Goal: Task Accomplishment & Management: Manage account settings

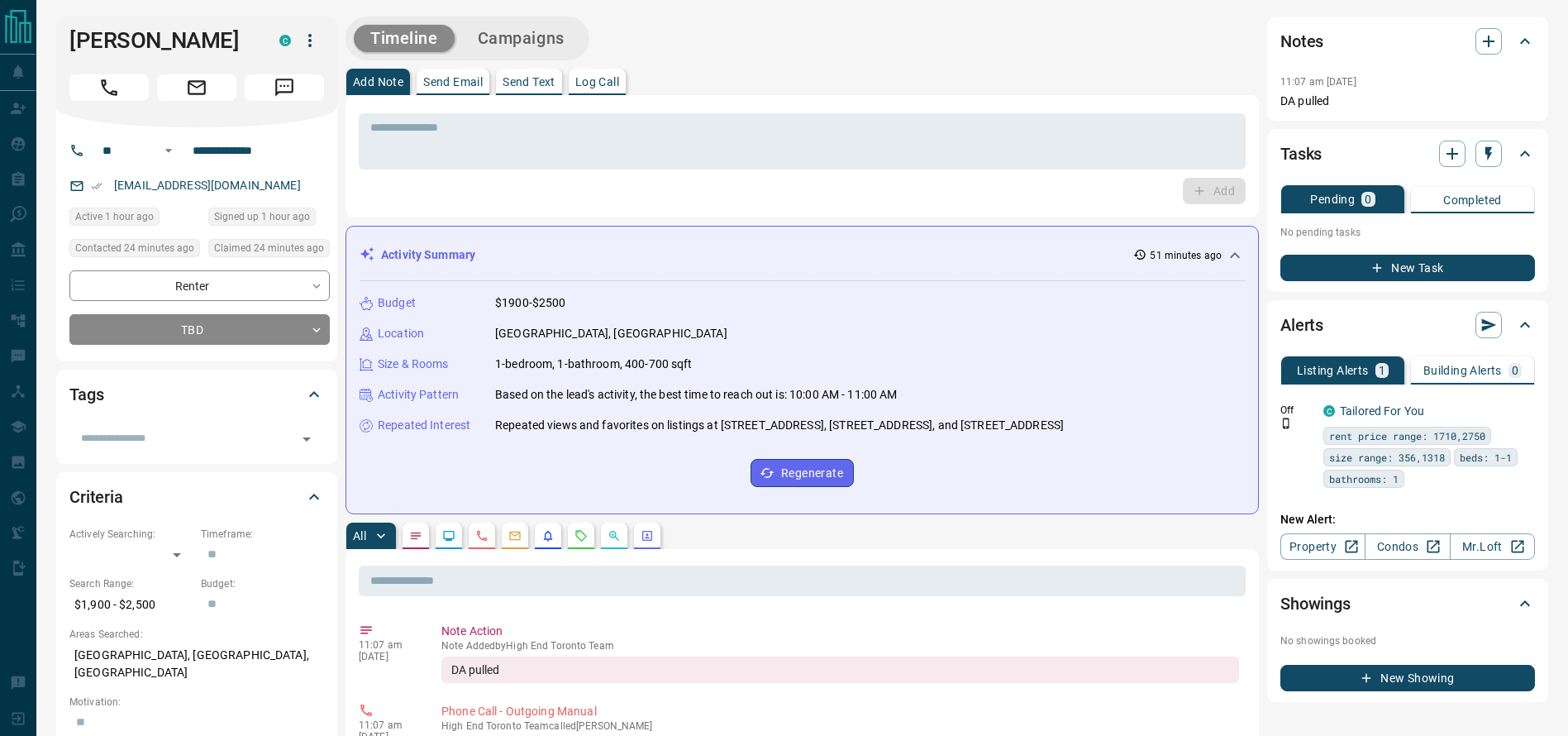
click at [141, 60] on div "[PERSON_NAME] C" at bounding box center [196, 72] width 281 height 111
click at [119, 45] on h1 "[PERSON_NAME]" at bounding box center [161, 40] width 185 height 26
click at [79, 101] on div "[PERSON_NAME] C" at bounding box center [196, 72] width 281 height 111
click at [79, 96] on button "Call" at bounding box center [108, 87] width 79 height 26
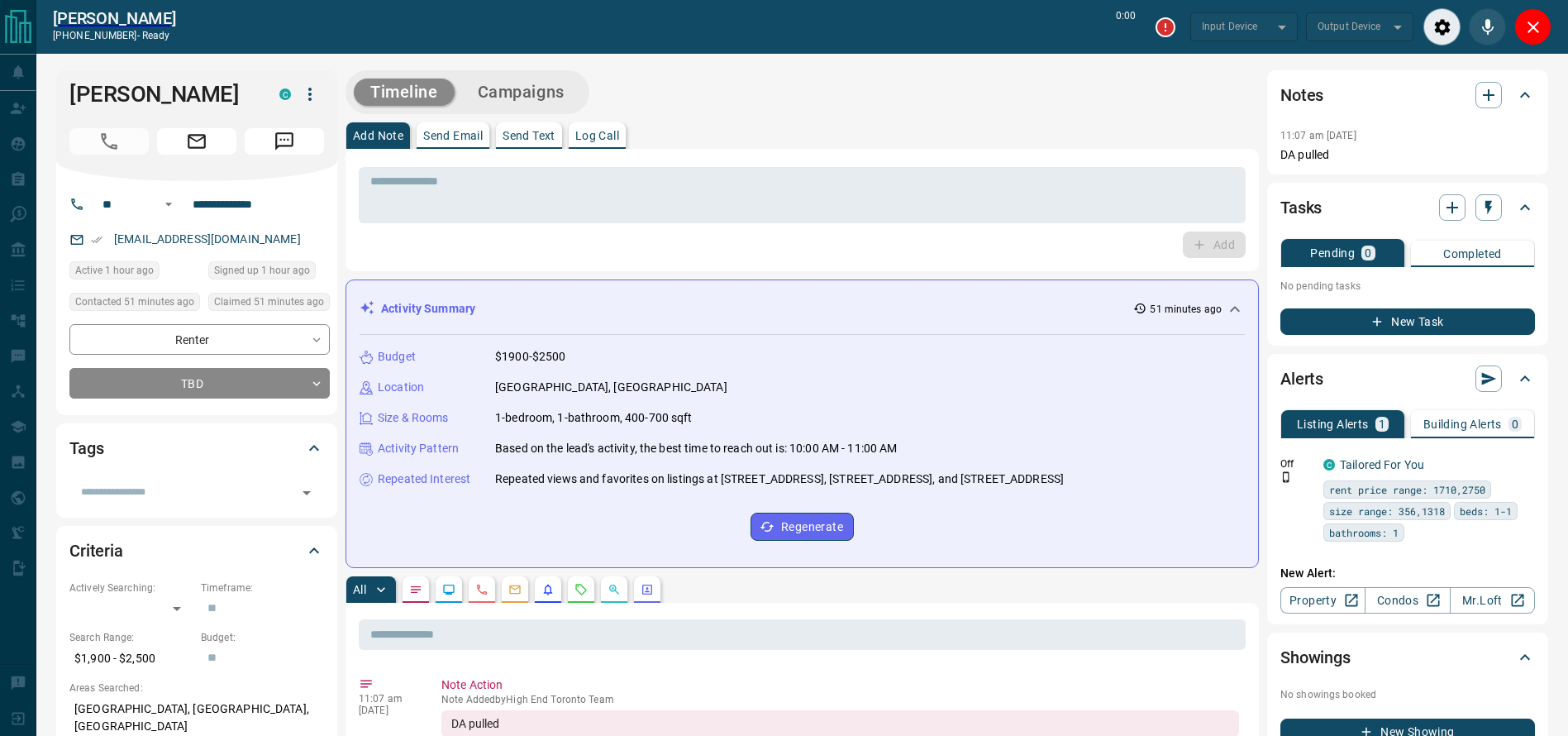
type input "*******"
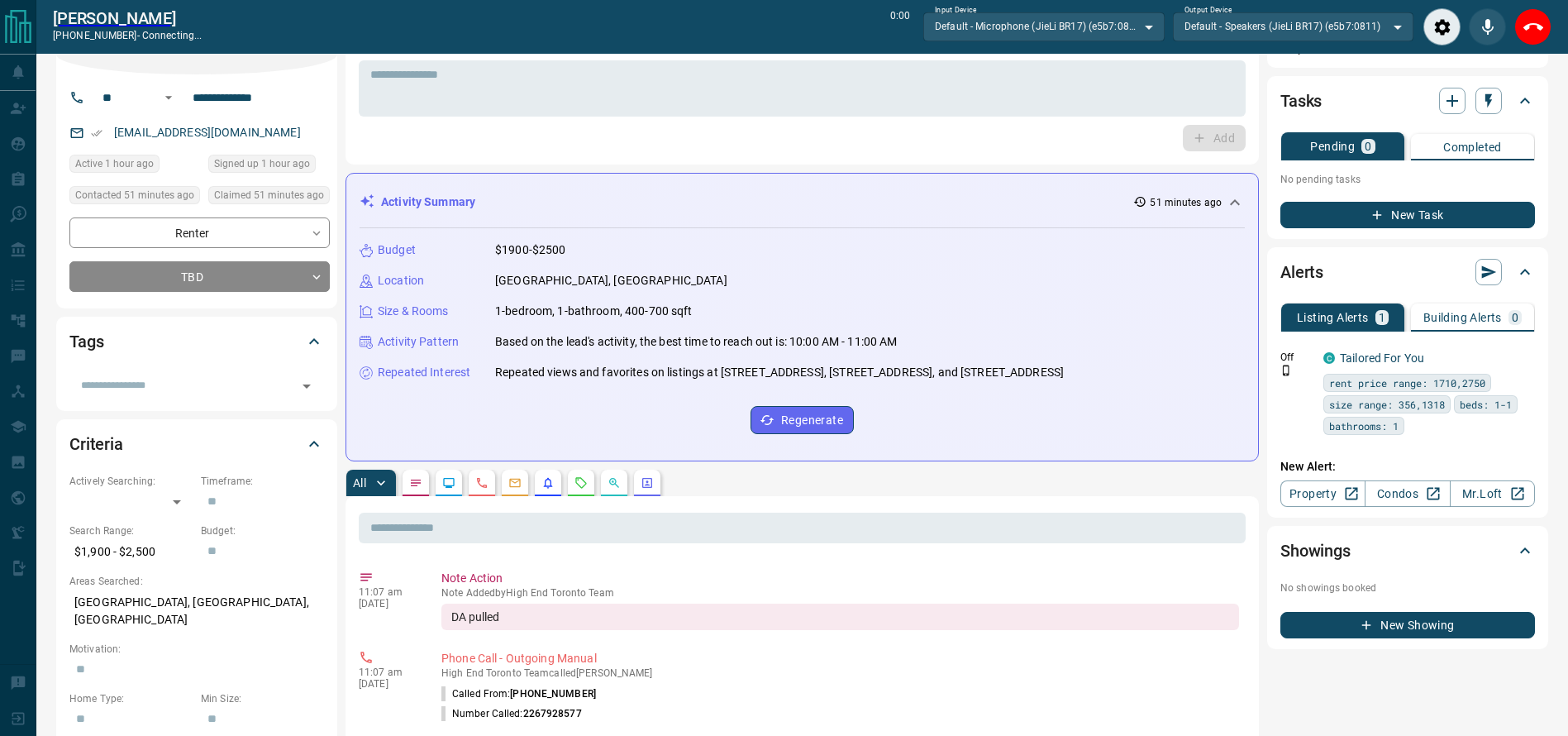
scroll to position [106, 0]
click at [634, 96] on div "* ​" at bounding box center [801, 90] width 887 height 56
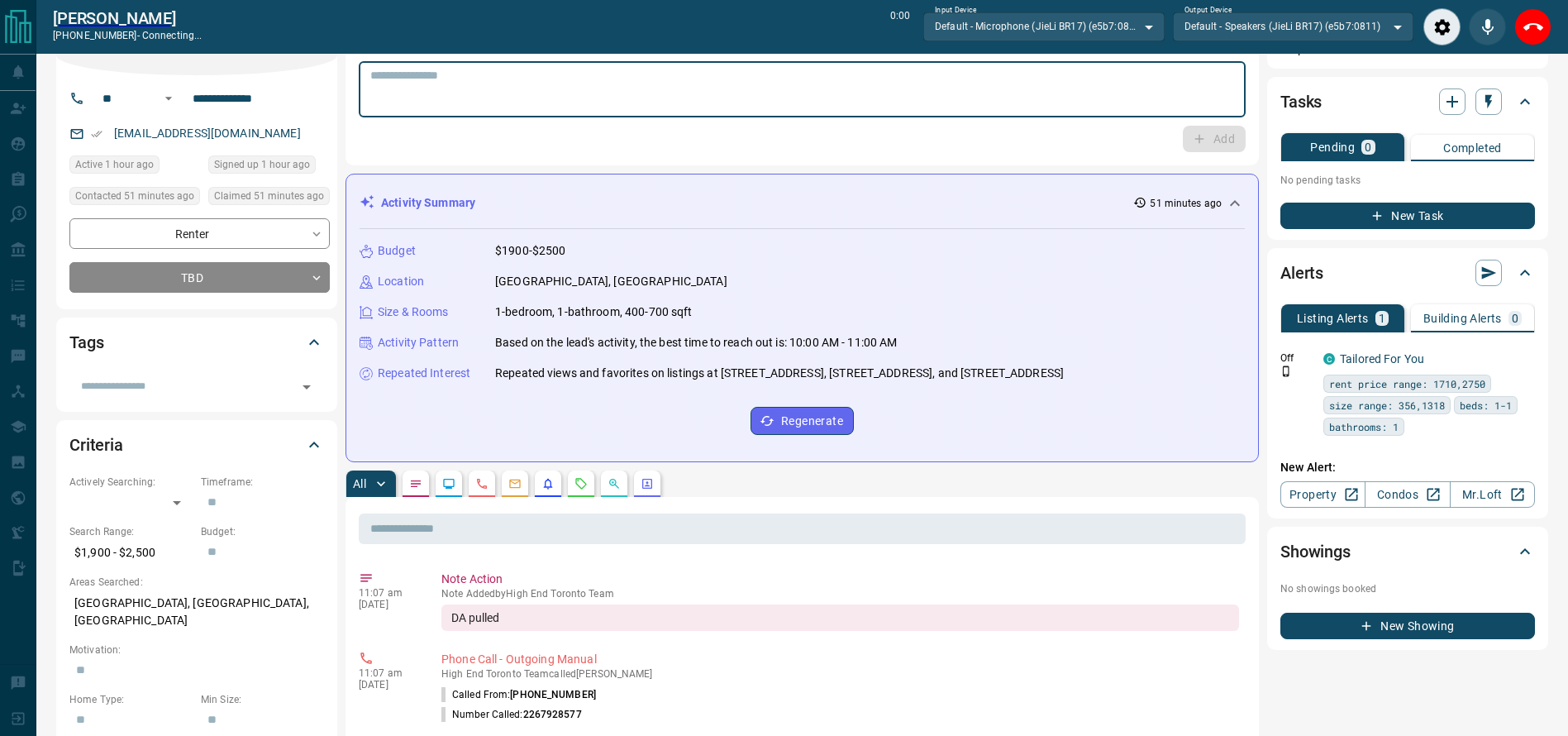
click at [634, 91] on textarea at bounding box center [802, 89] width 864 height 42
type textarea "**********"
click at [1532, 38] on button "End Call" at bounding box center [1533, 27] width 38 height 38
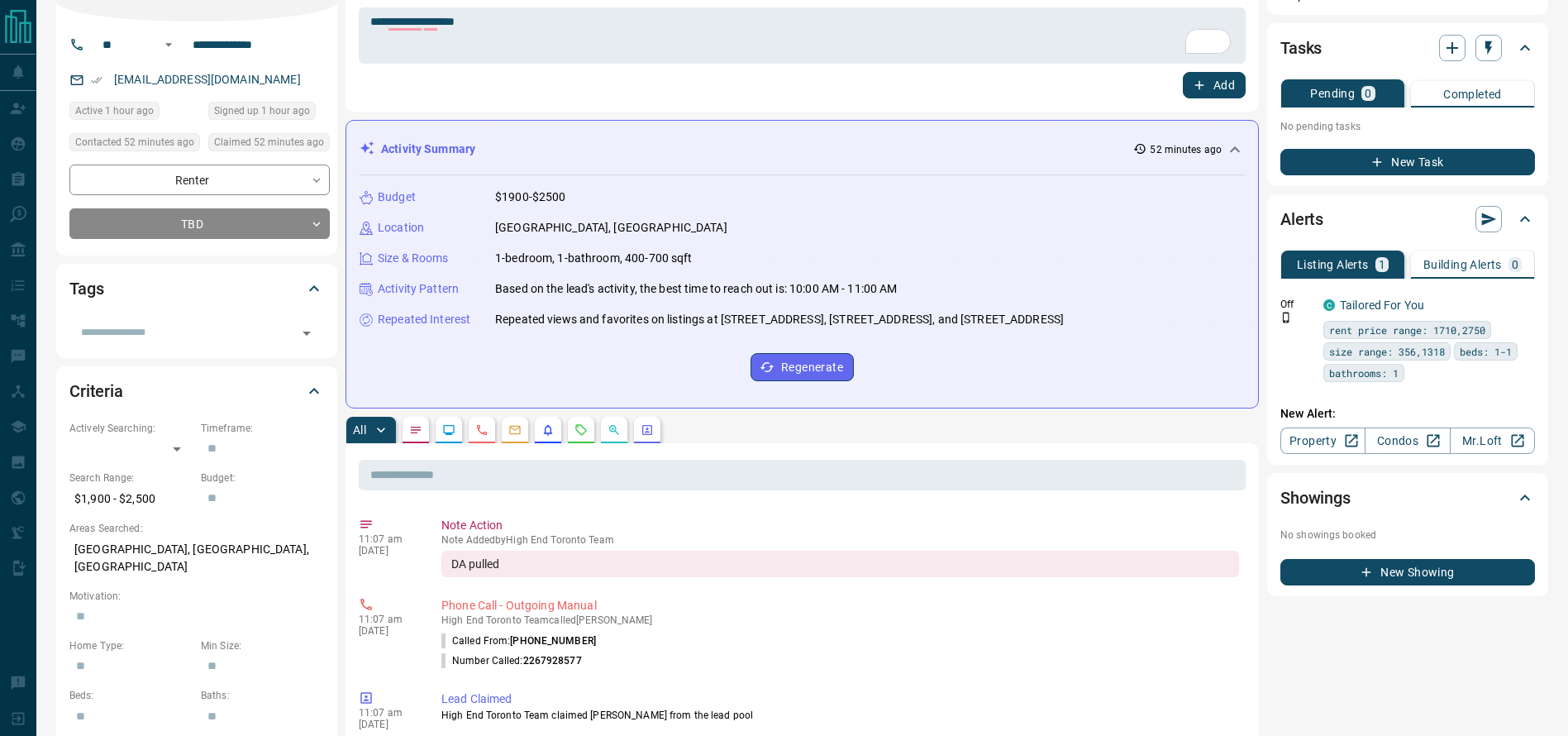
scroll to position [52, 0]
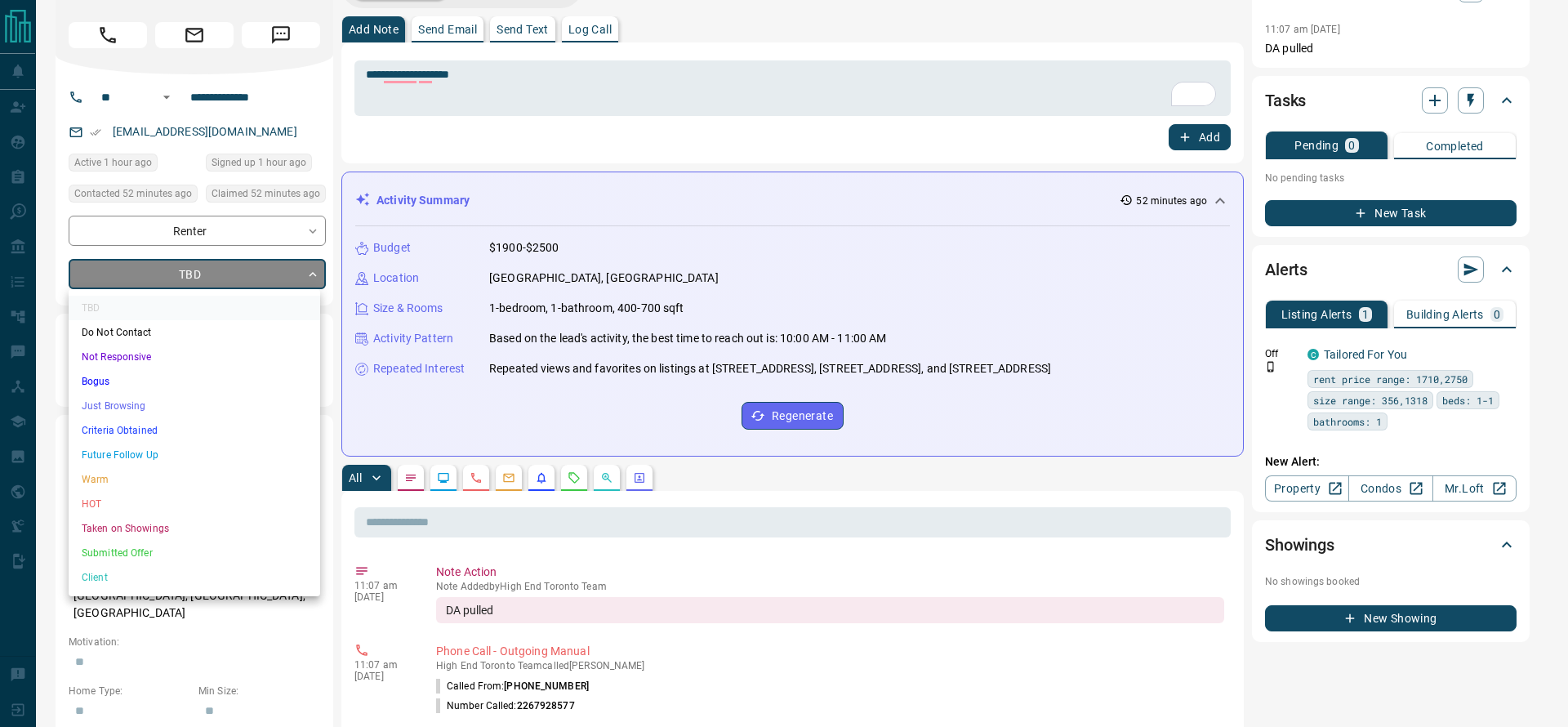
drag, startPoint x: 232, startPoint y: 279, endPoint x: 222, endPoint y: 277, distance: 10.2
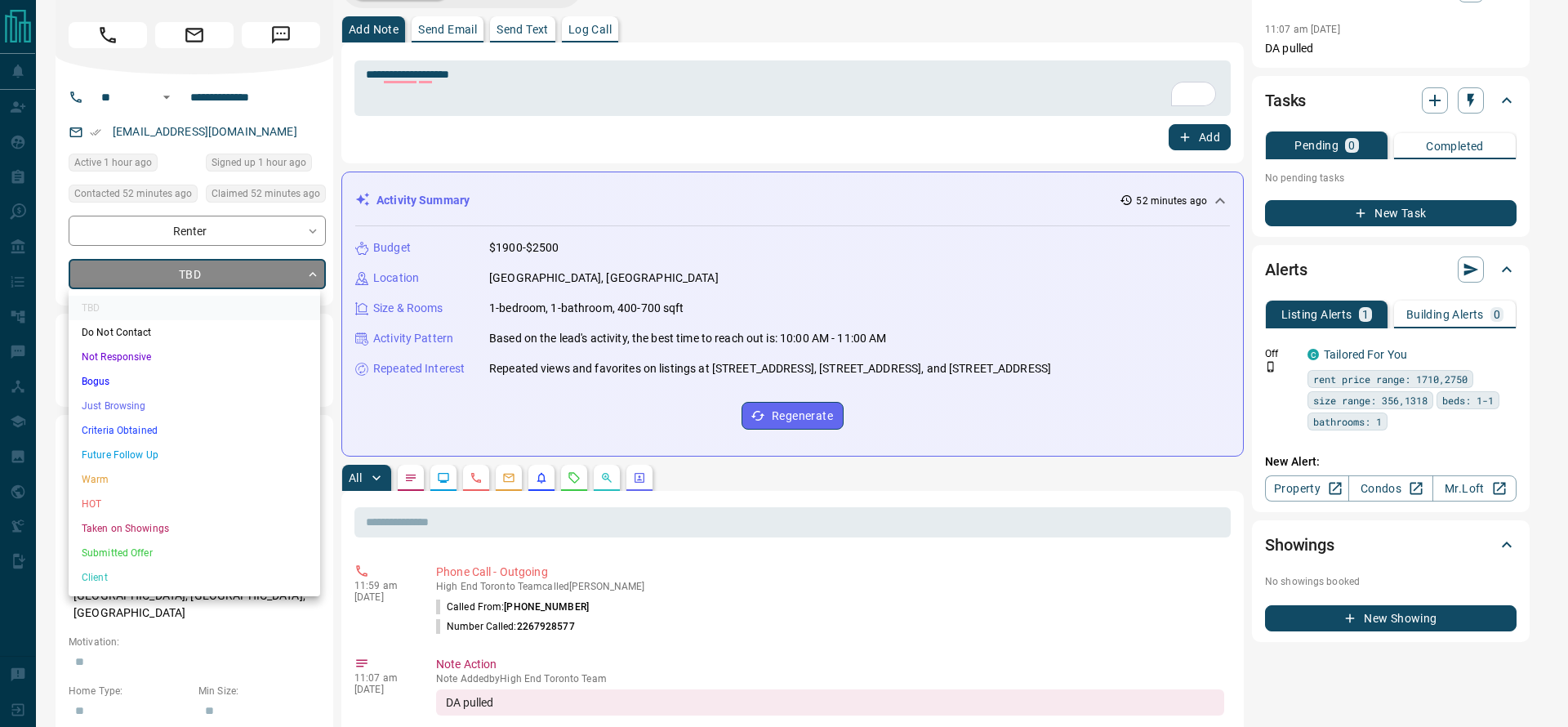
click at [198, 398] on li "Just Browsing" at bounding box center [194, 406] width 251 height 24
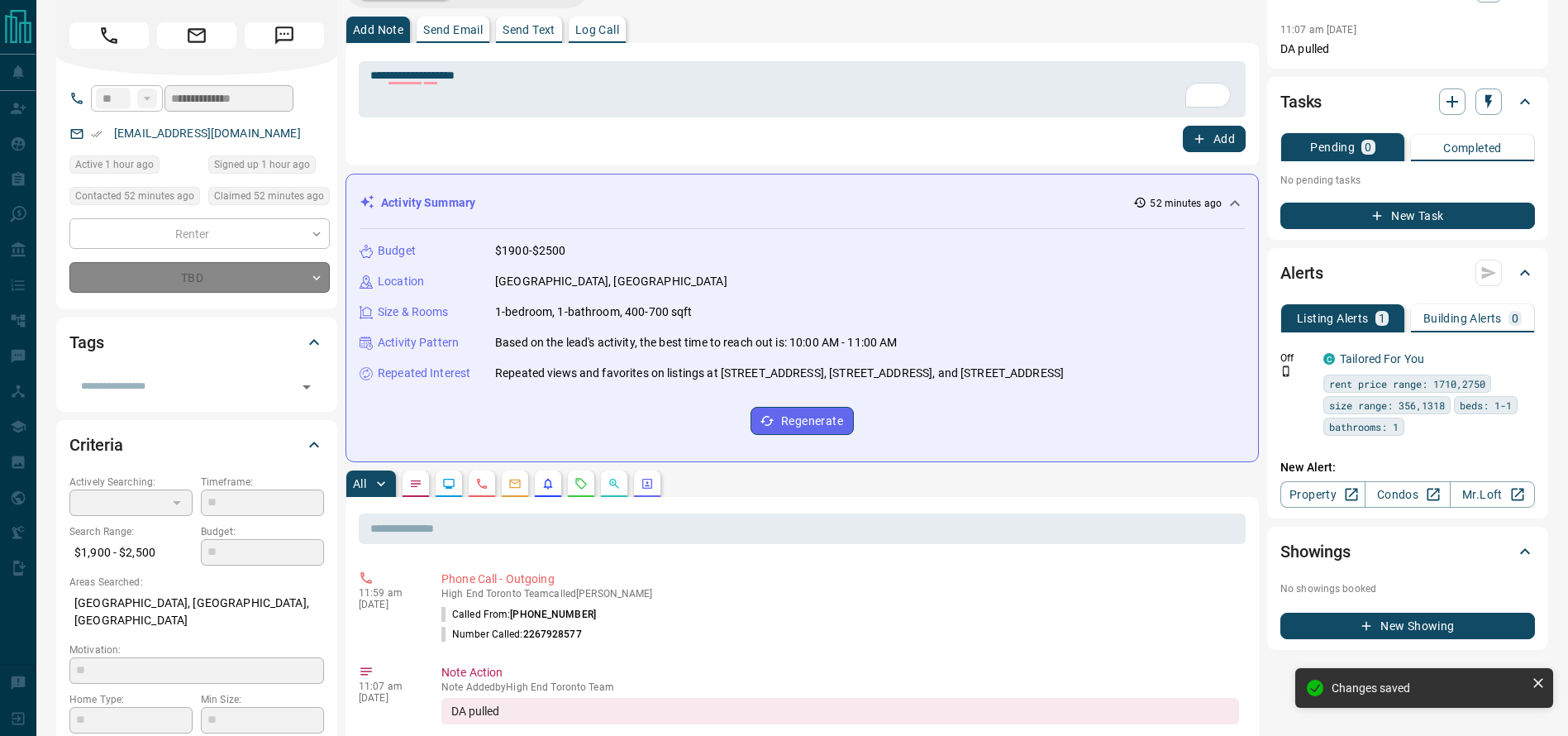
type input "*"
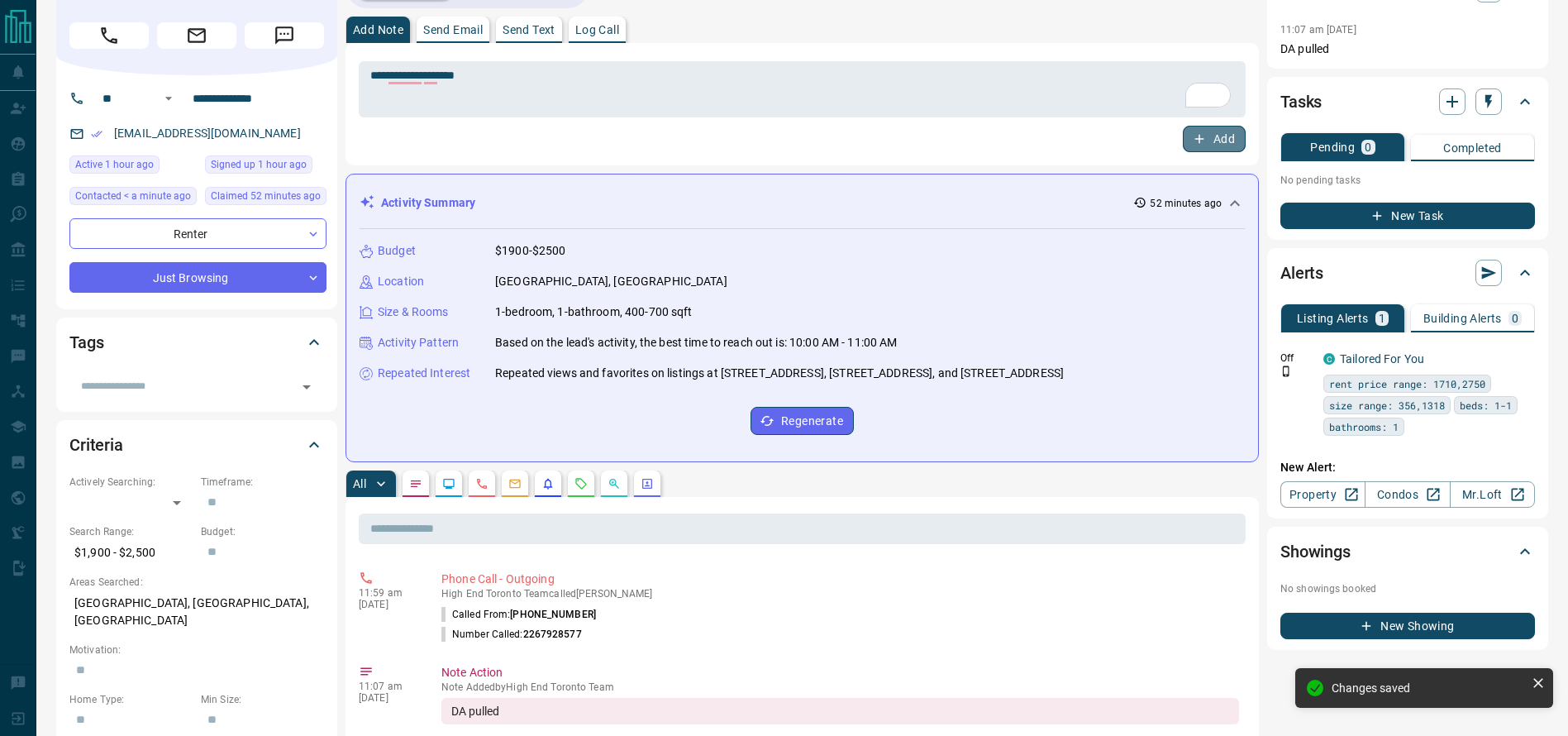
click at [1206, 140] on icon "button" at bounding box center [1198, 138] width 15 height 15
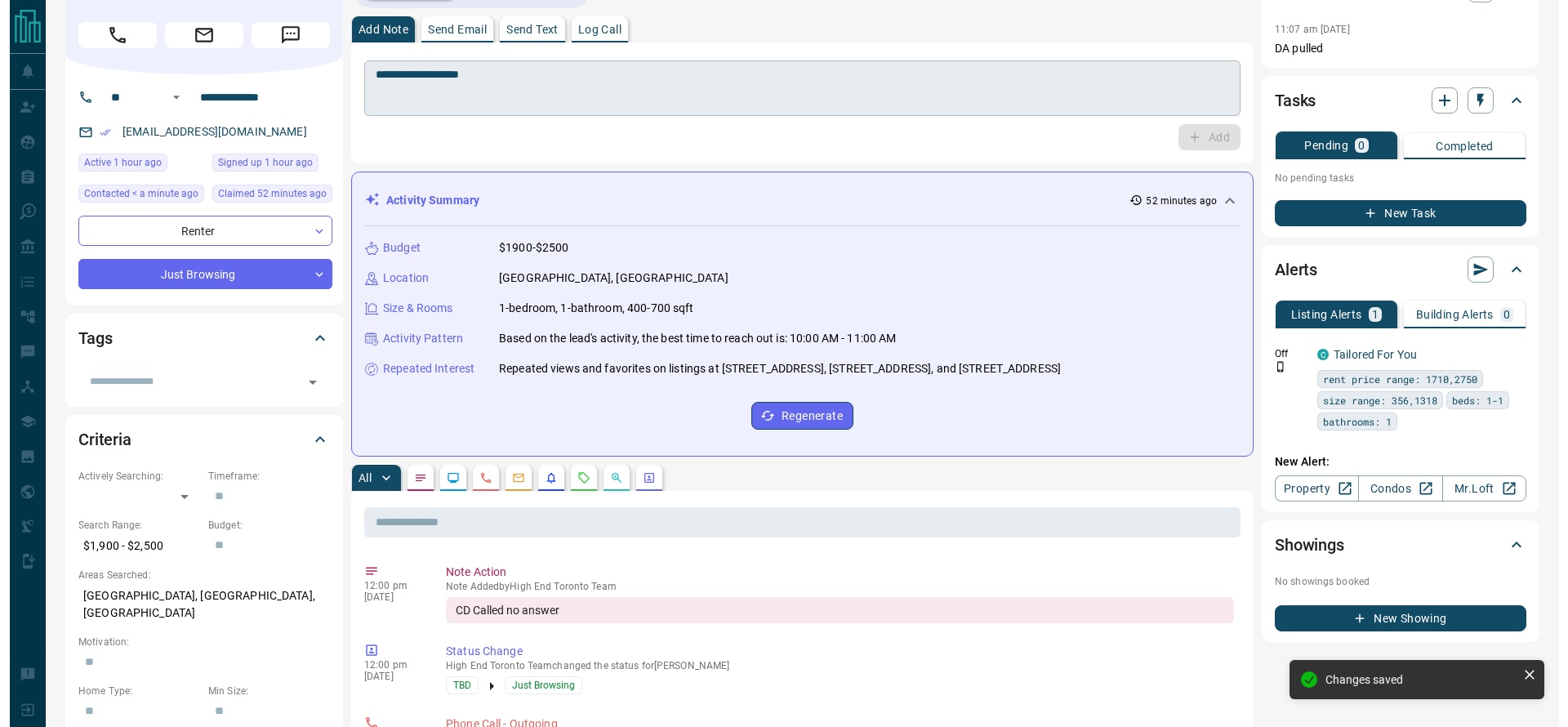
scroll to position [0, 0]
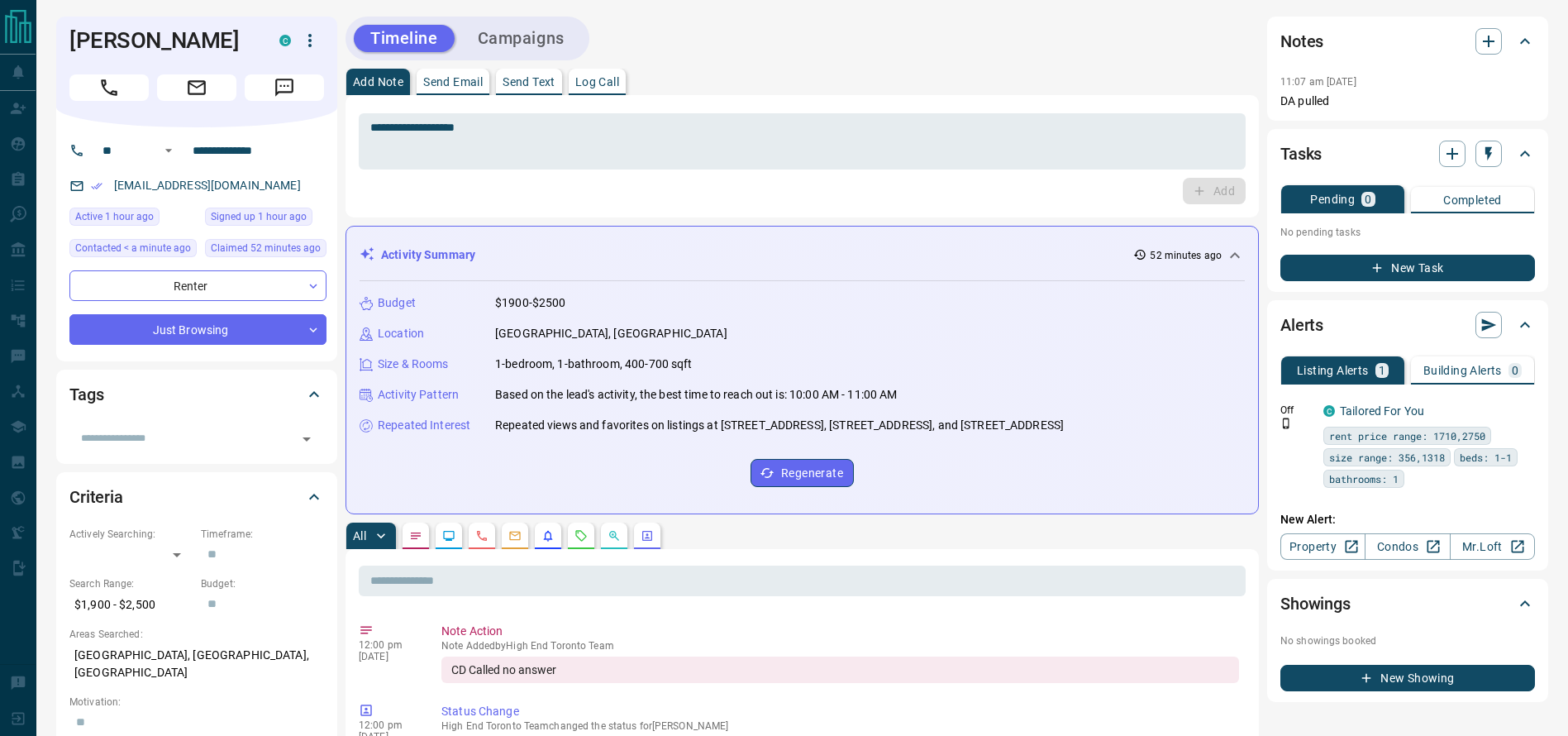
click at [514, 20] on div "Timeline Campaigns" at bounding box center [468, 38] width 244 height 44
click at [511, 31] on button "Campaigns" at bounding box center [521, 38] width 119 height 27
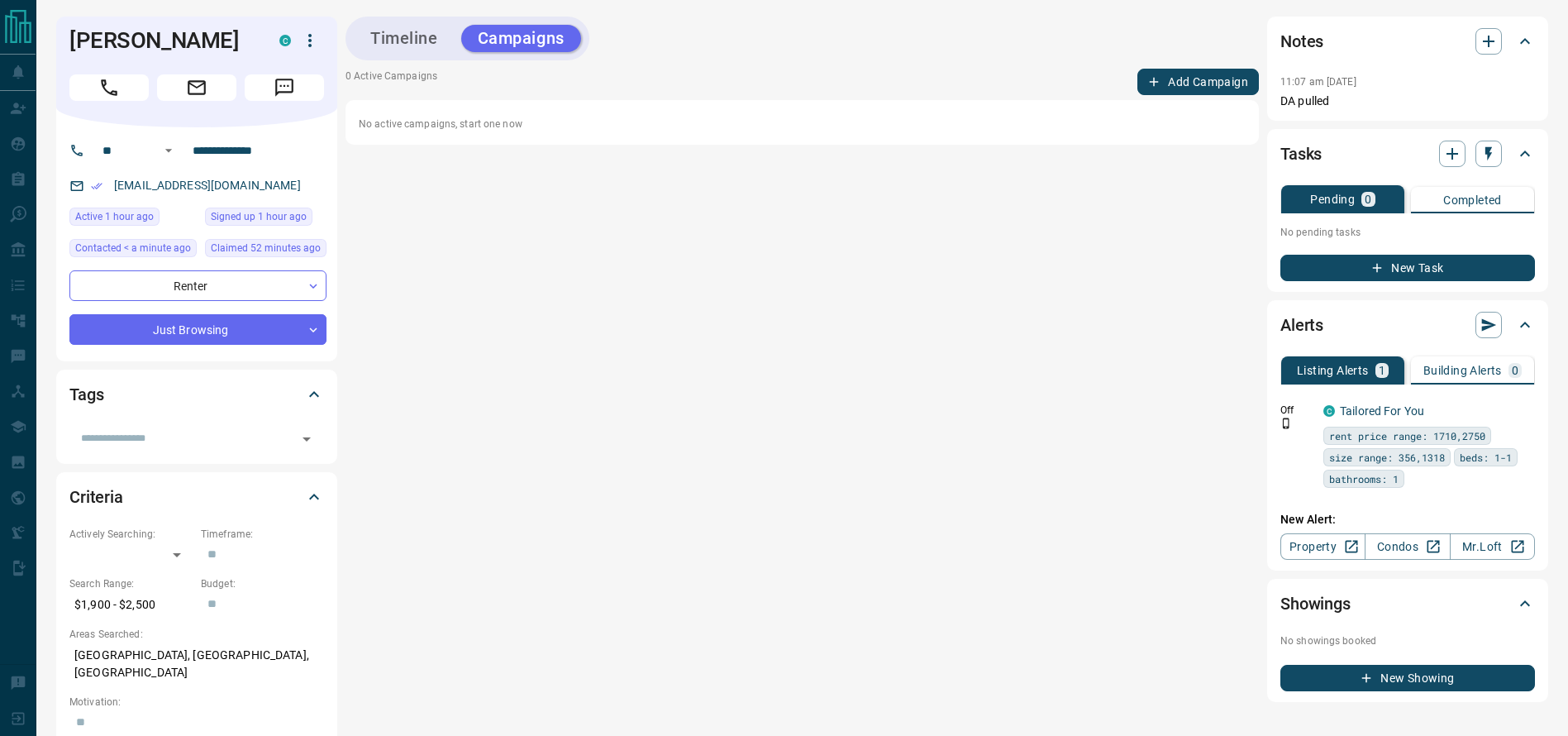
click at [1196, 85] on button "Add Campaign" at bounding box center [1198, 81] width 121 height 26
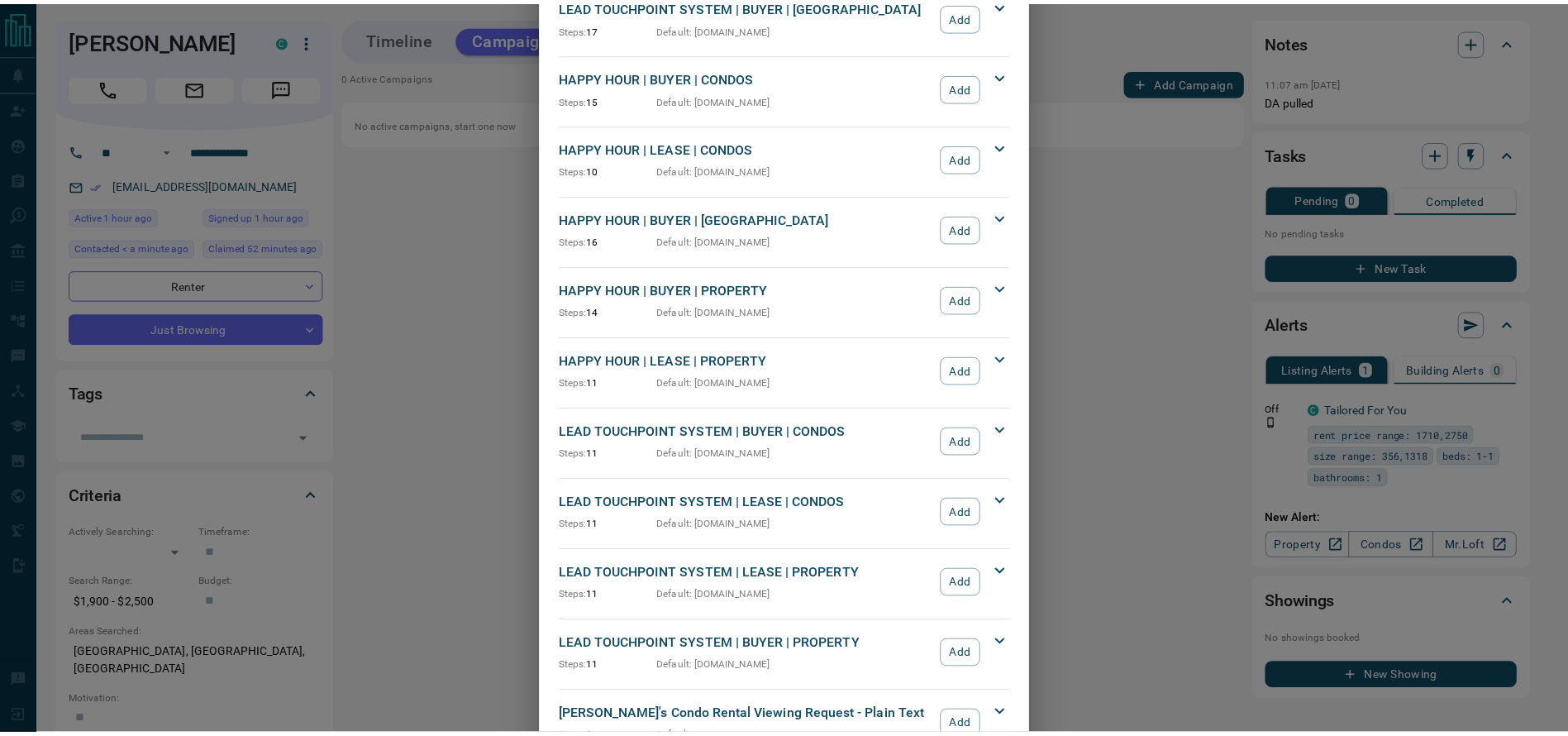
scroll to position [173, 0]
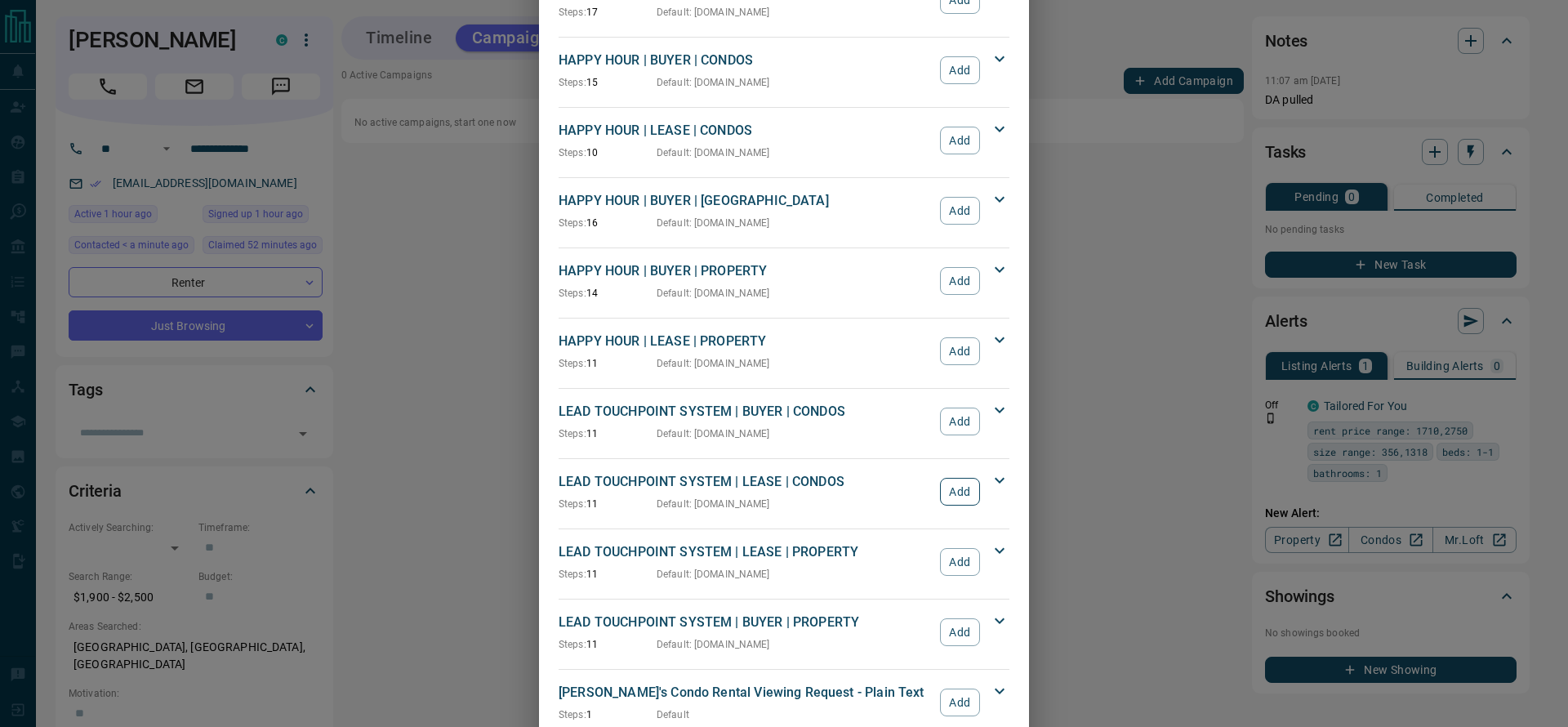
click at [953, 490] on button "Add" at bounding box center [959, 491] width 40 height 28
